Goal: Information Seeking & Learning: Understand process/instructions

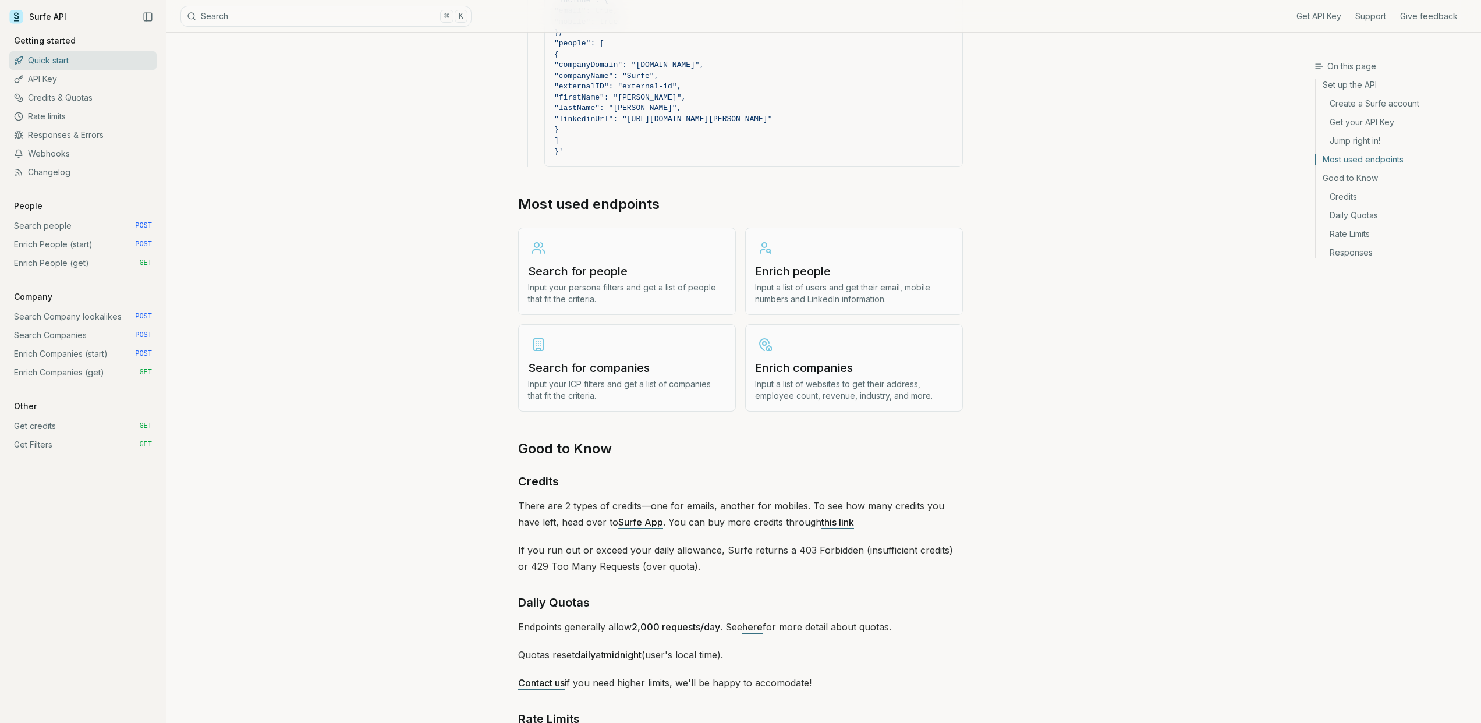
scroll to position [1009, 0]
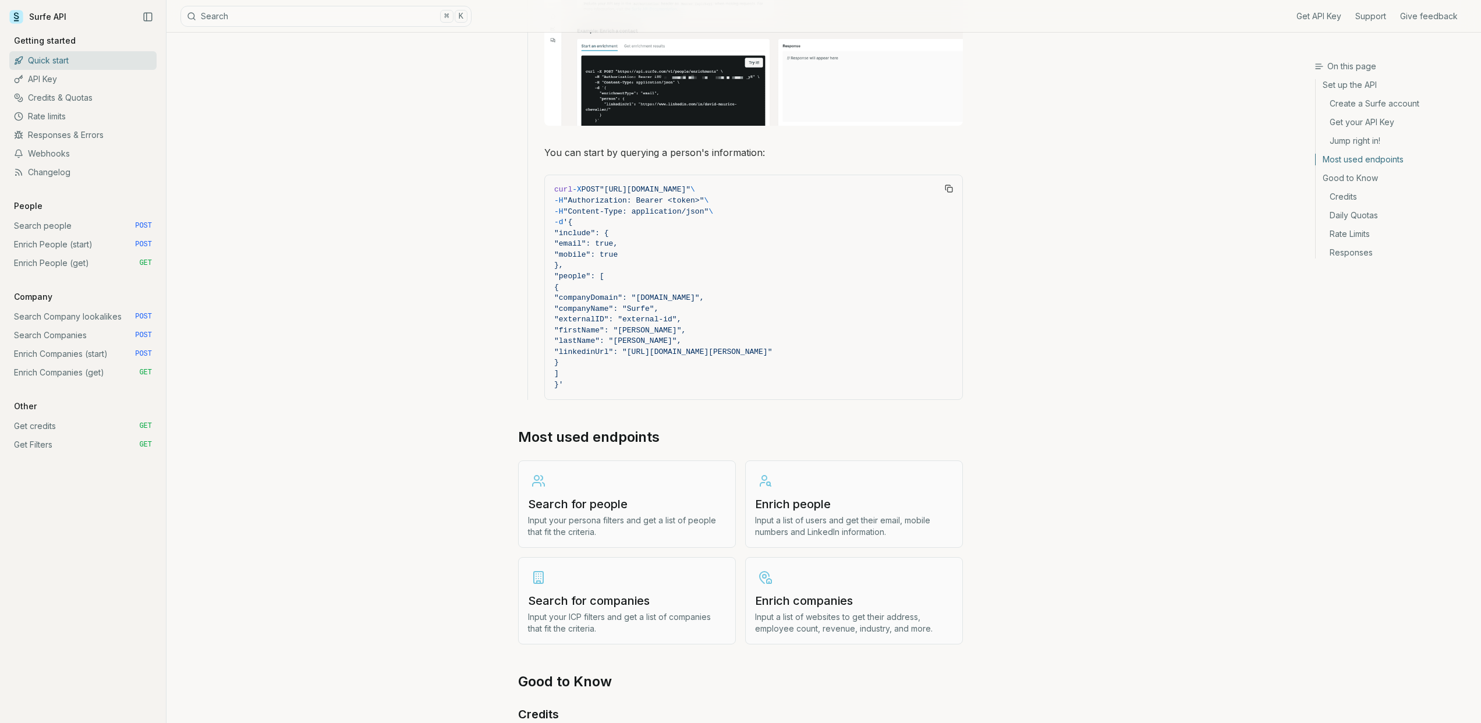
click at [87, 97] on link "Credits & Quotas" at bounding box center [82, 98] width 147 height 19
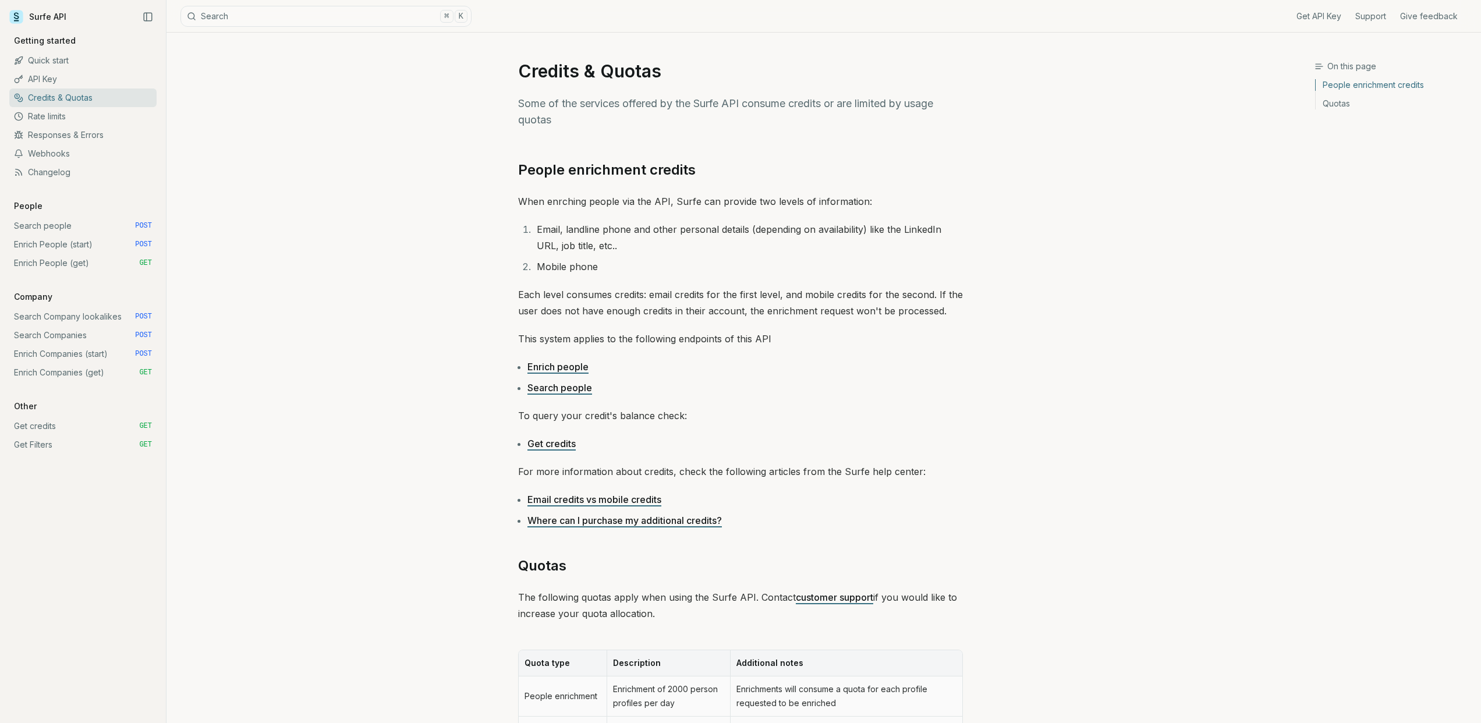
click at [557, 364] on link "Enrich people" at bounding box center [558, 367] width 61 height 12
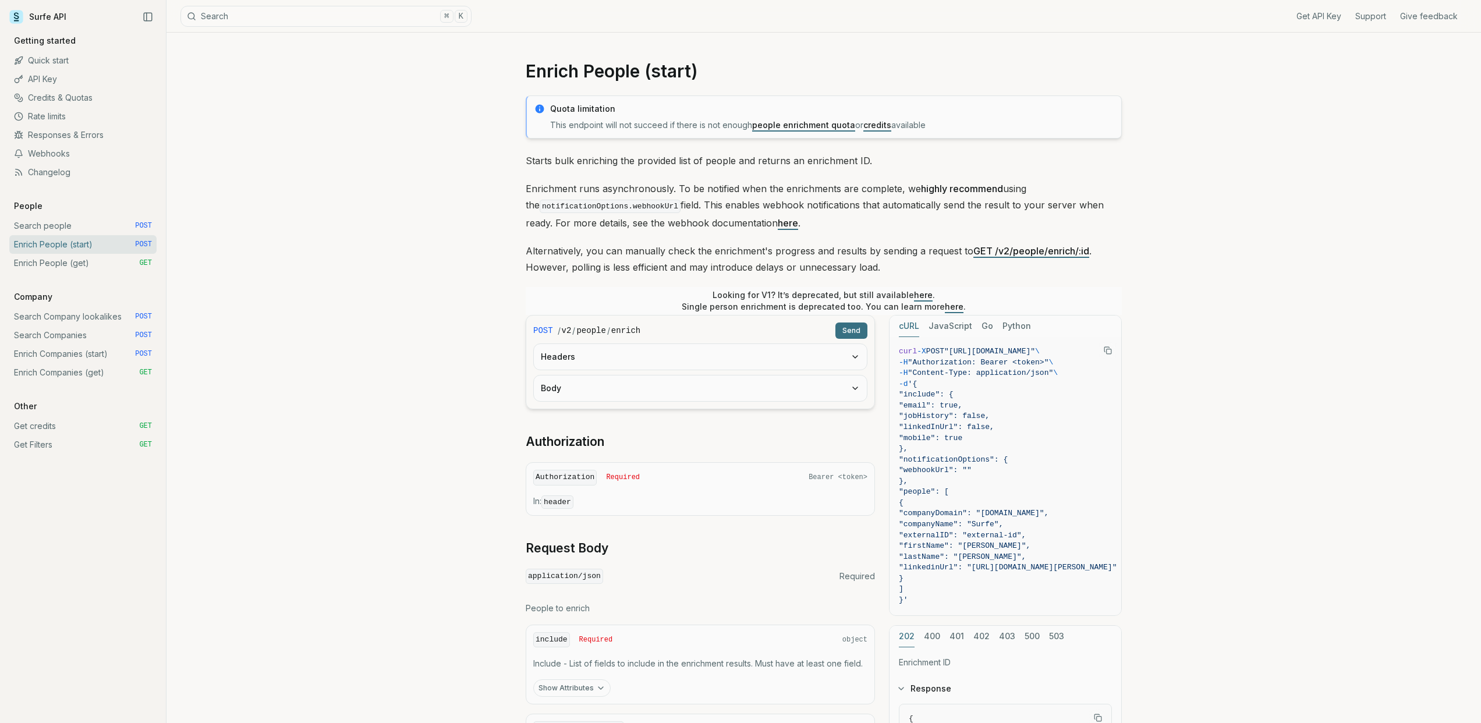
click at [60, 114] on link "Rate limits" at bounding box center [82, 116] width 147 height 19
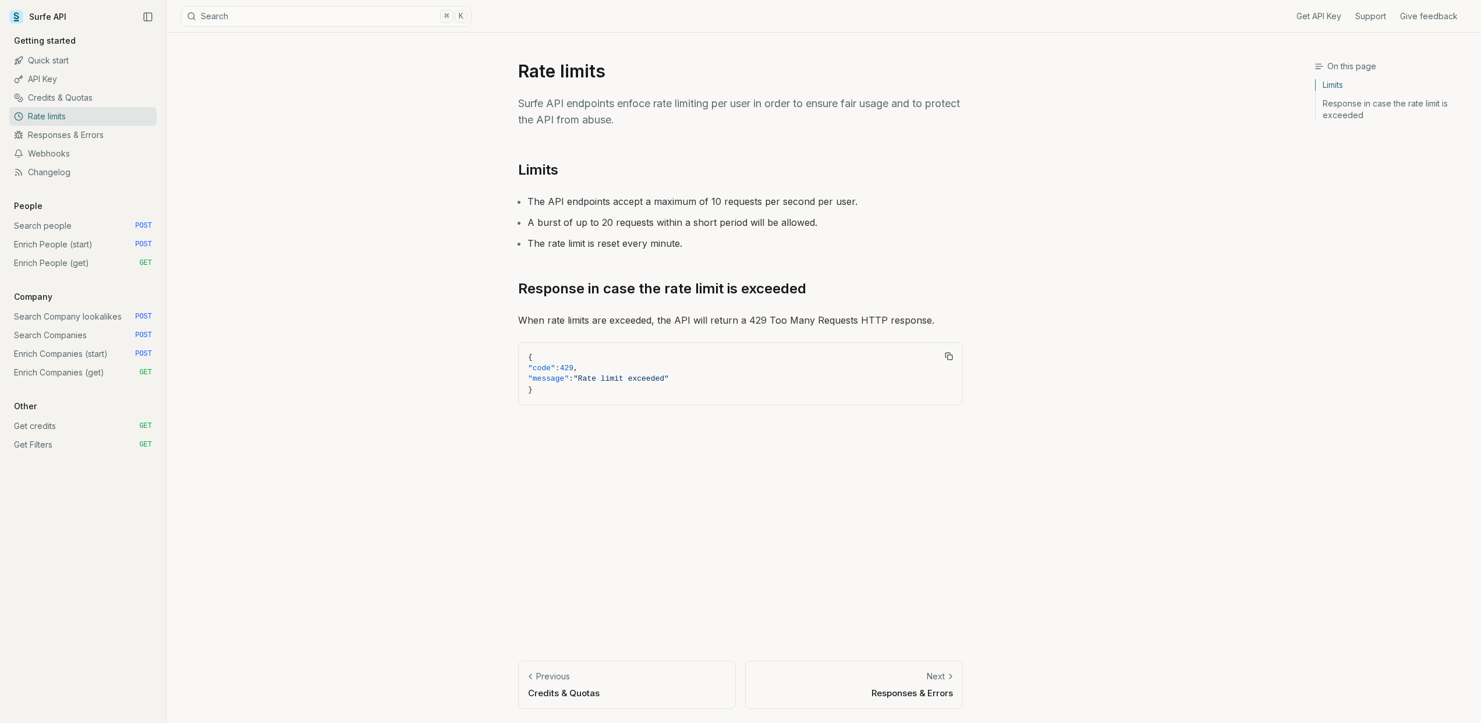
click at [59, 96] on link "Credits & Quotas" at bounding box center [82, 98] width 147 height 19
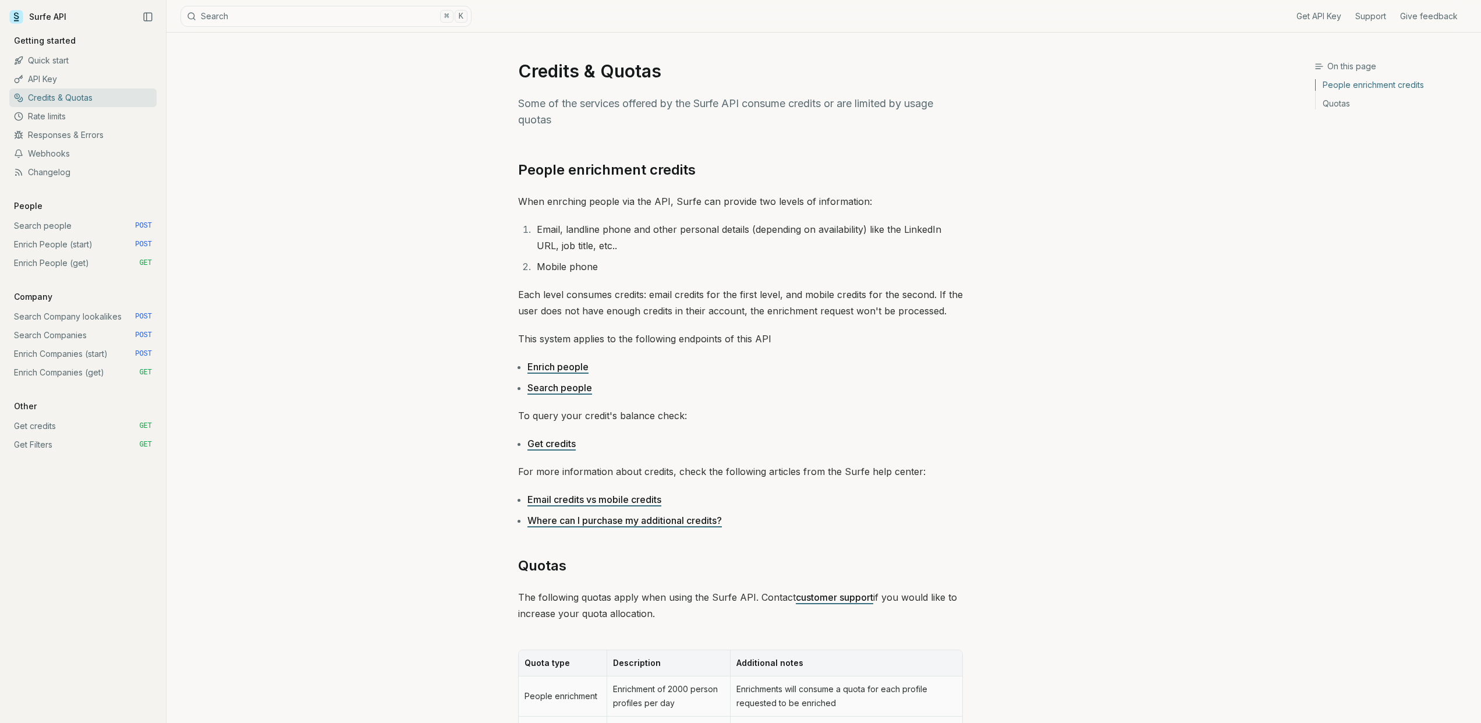
click at [43, 75] on link "API Key" at bounding box center [82, 79] width 147 height 19
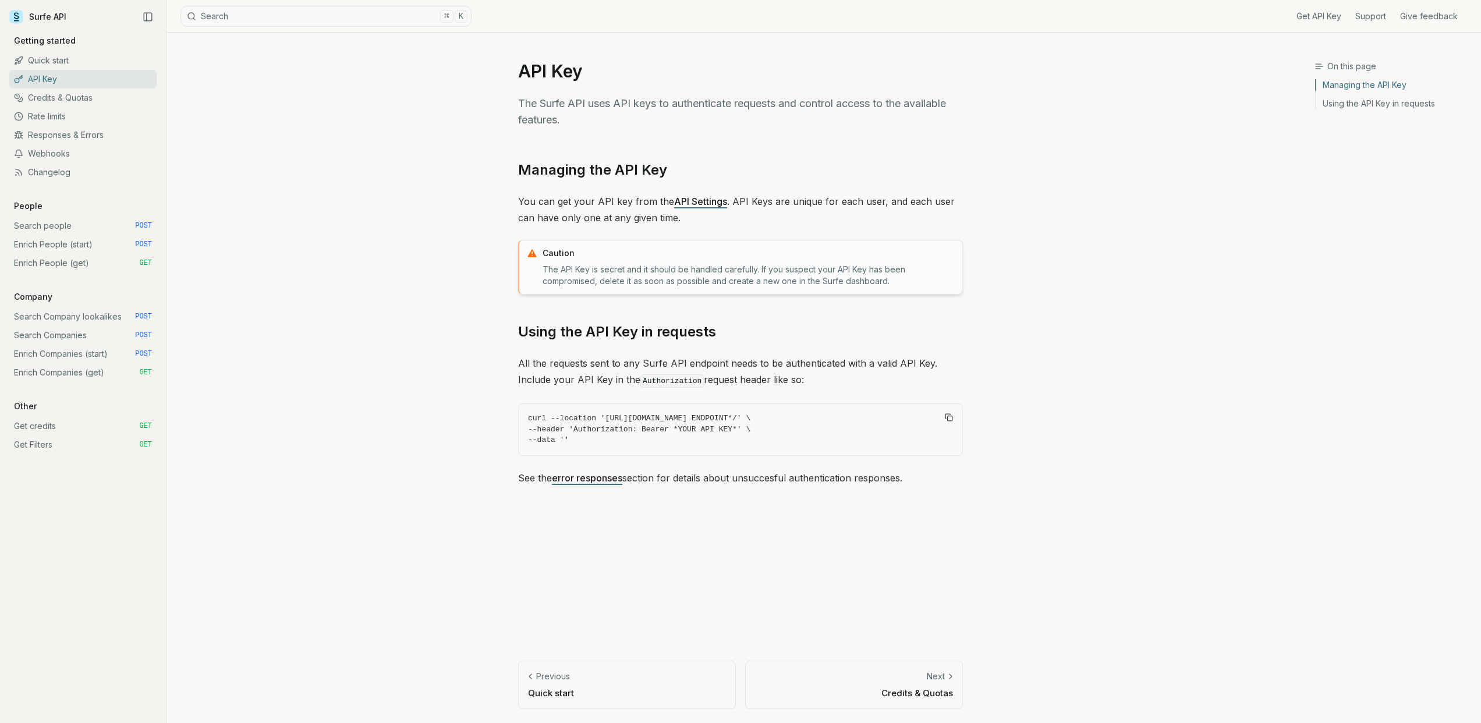
click at [54, 96] on link "Credits & Quotas" at bounding box center [82, 98] width 147 height 19
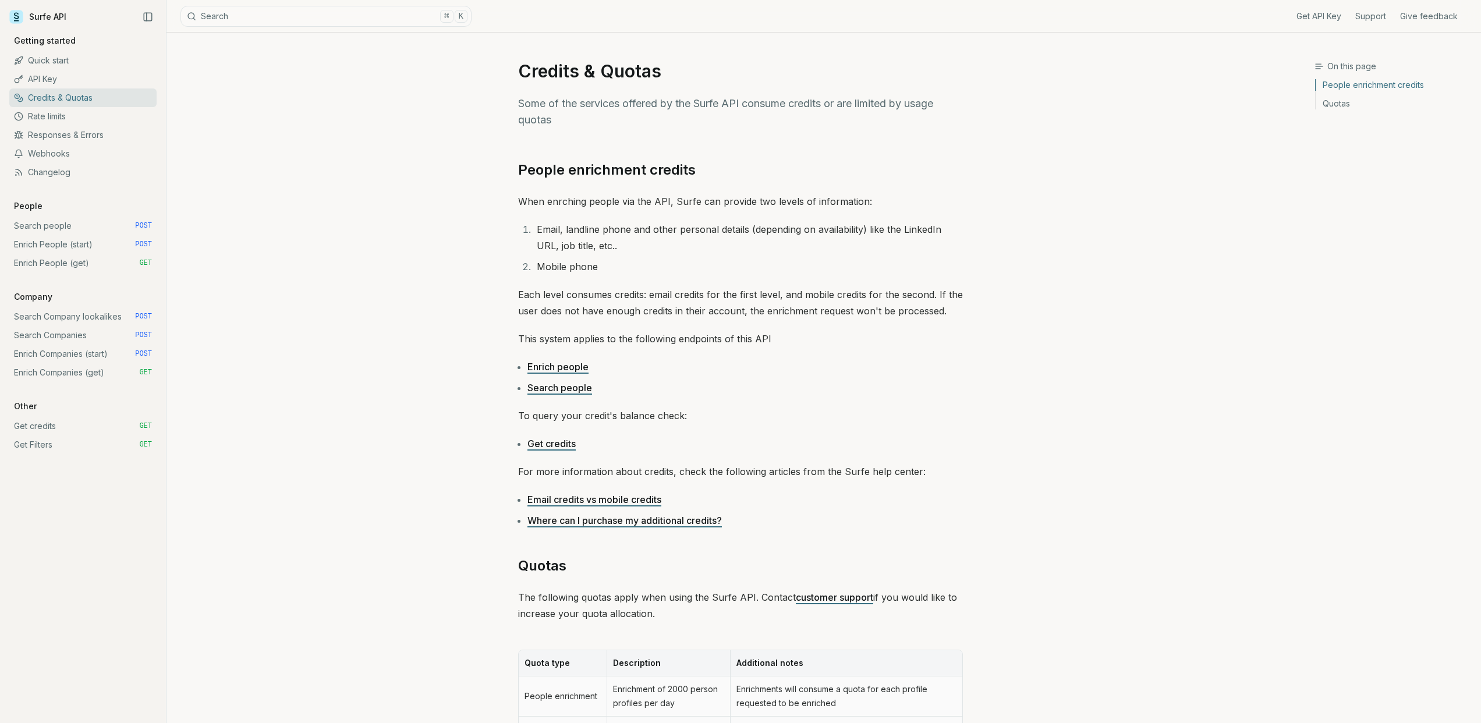
click at [65, 132] on link "Responses & Errors" at bounding box center [82, 135] width 147 height 19
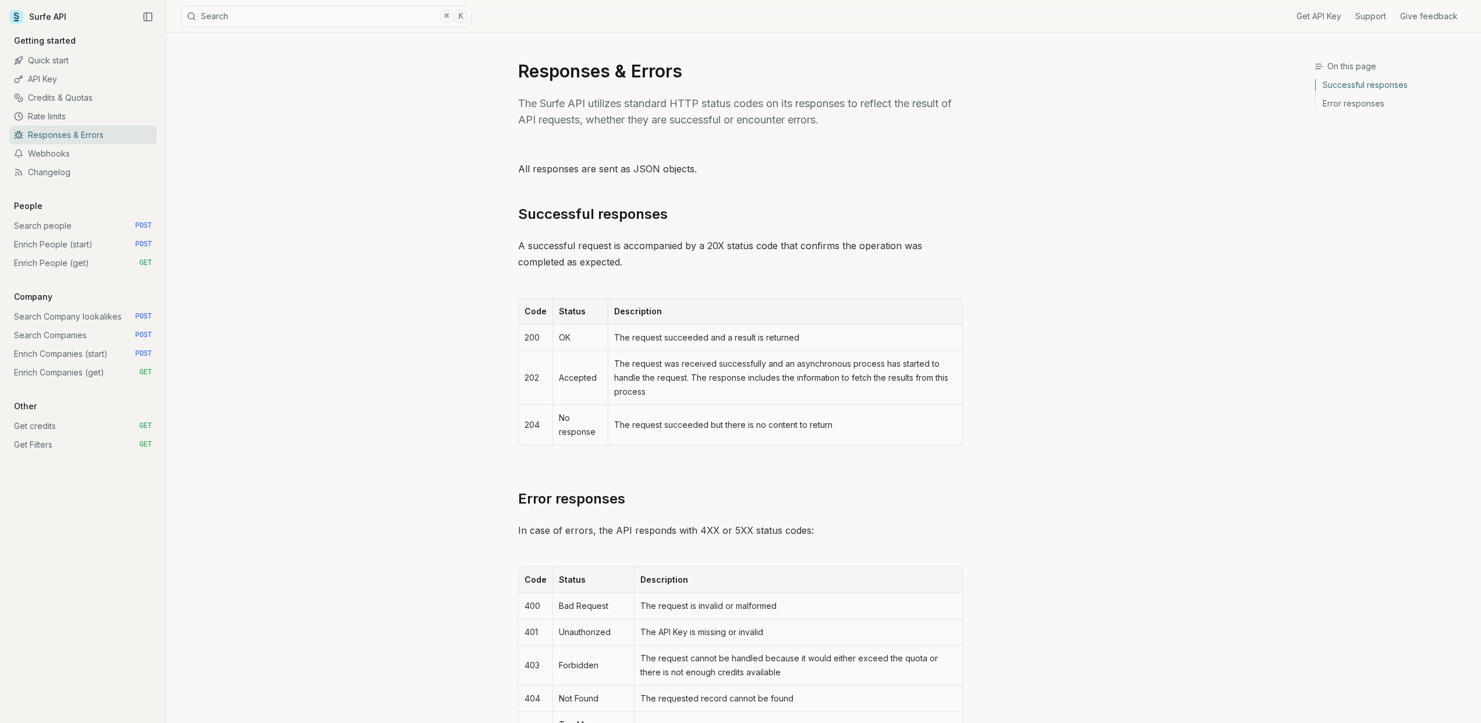
click at [58, 113] on link "Rate limits" at bounding box center [82, 116] width 147 height 19
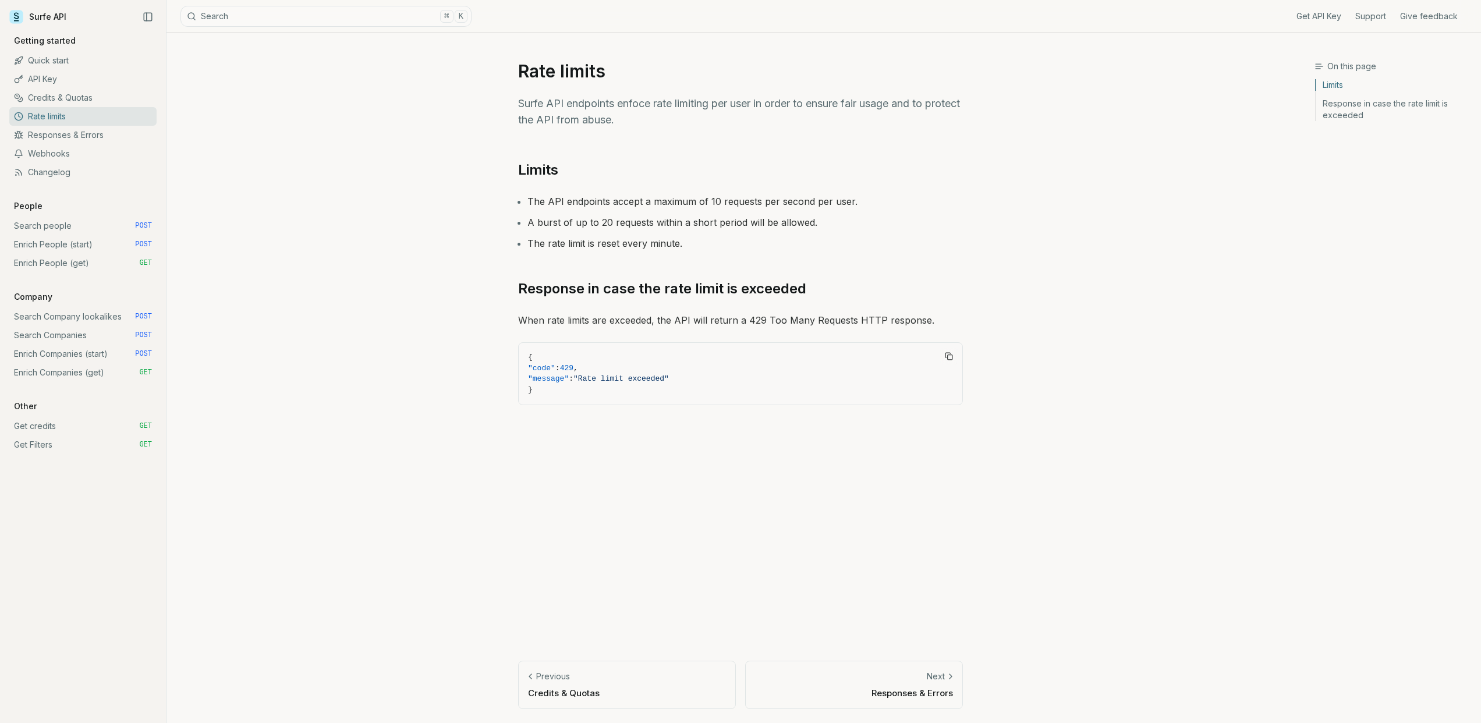
click at [58, 58] on link "Quick start" at bounding box center [82, 60] width 147 height 19
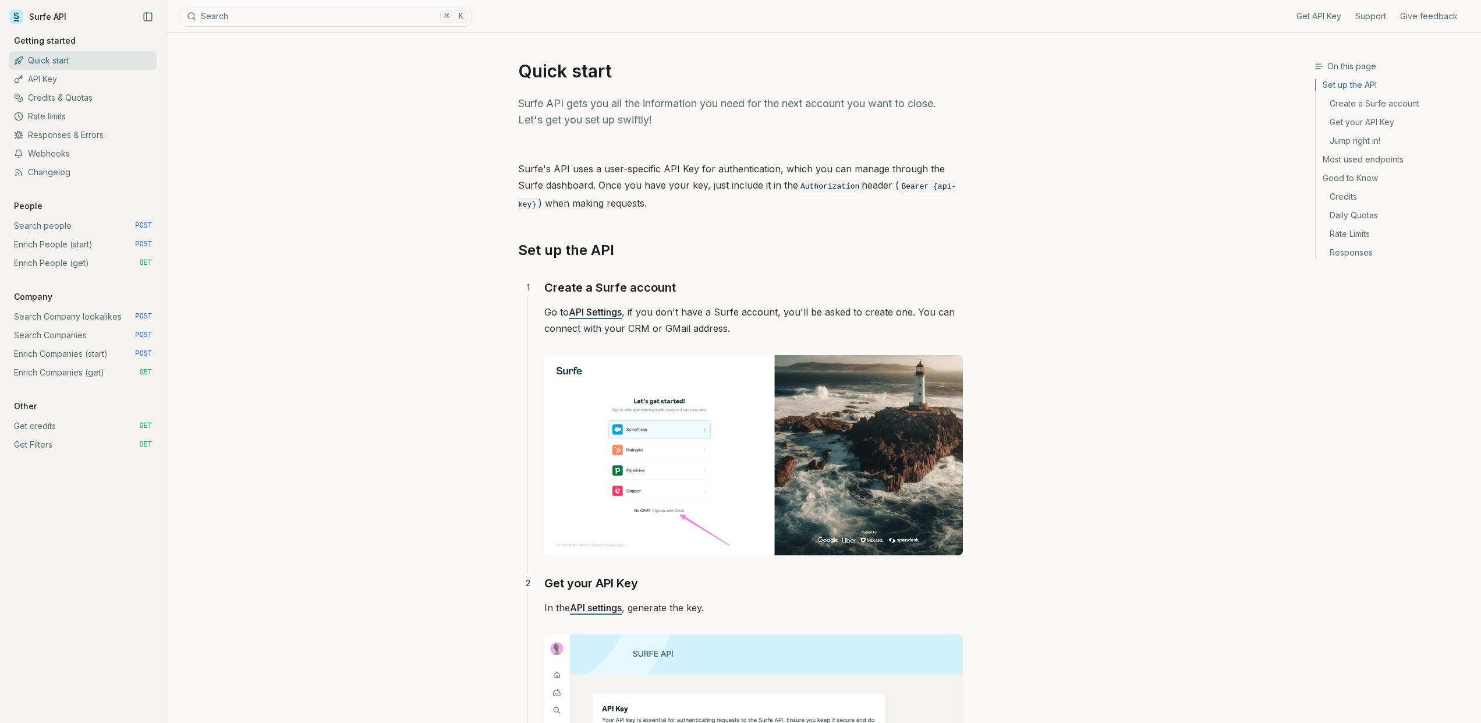
click at [599, 311] on link "API Settings" at bounding box center [595, 312] width 53 height 12
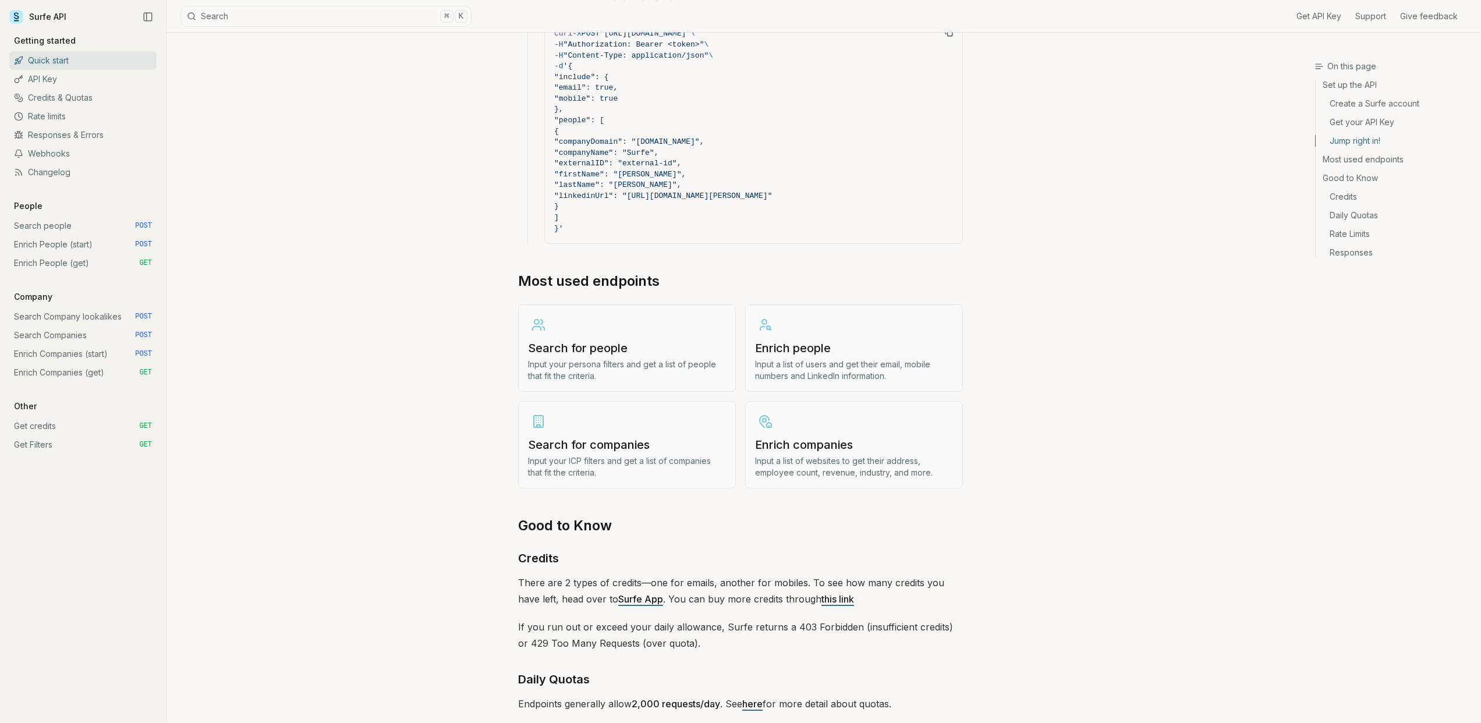
scroll to position [1398, 0]
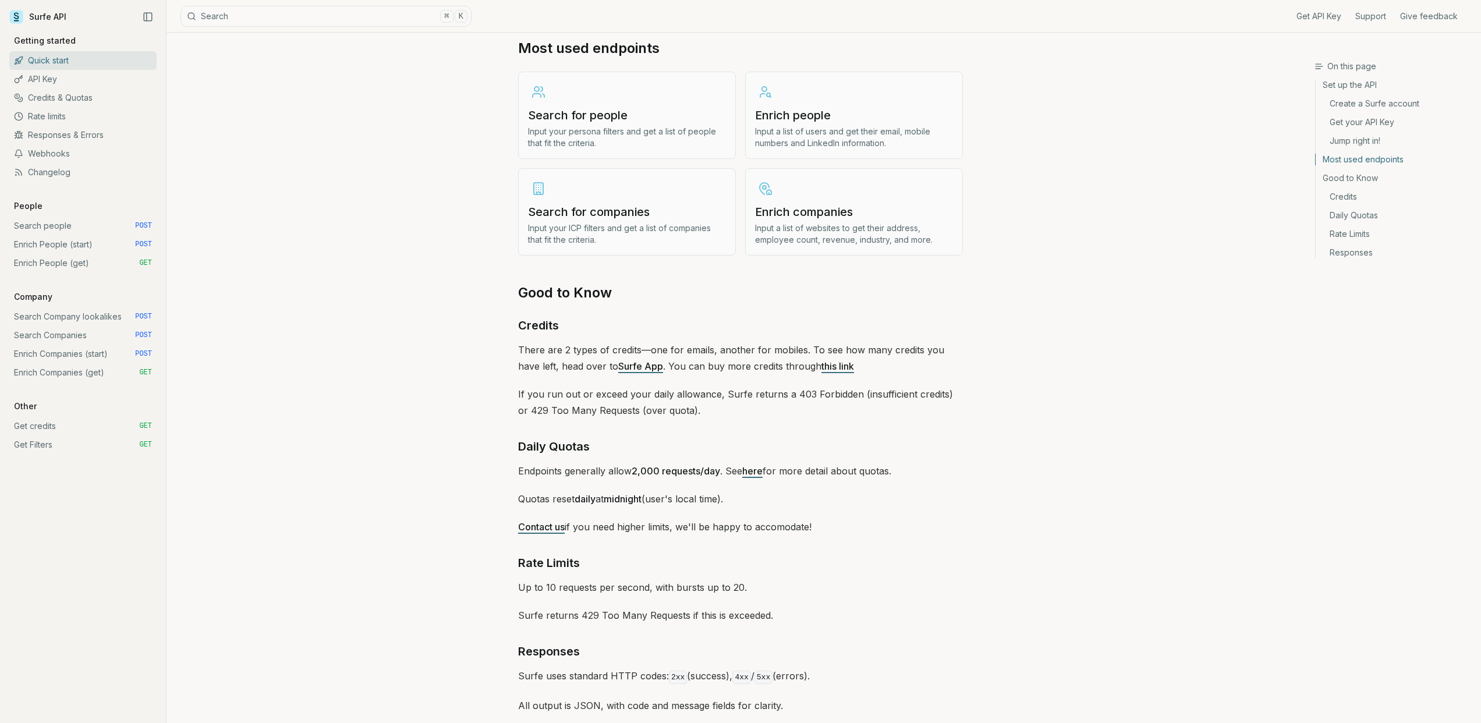
click at [824, 368] on link "this link" at bounding box center [838, 366] width 33 height 12
